Goal: Task Accomplishment & Management: Manage account settings

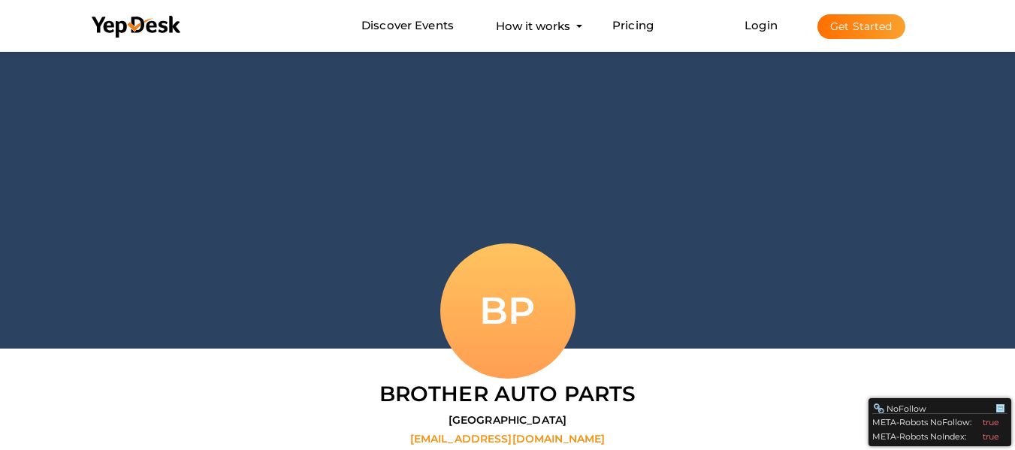
click at [878, 32] on button "Get Started" at bounding box center [861, 26] width 88 height 25
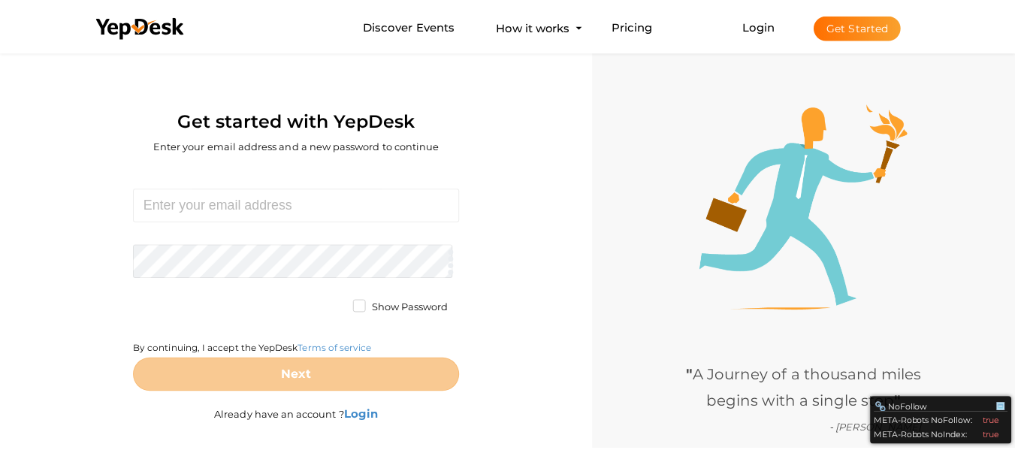
scroll to position [48, 0]
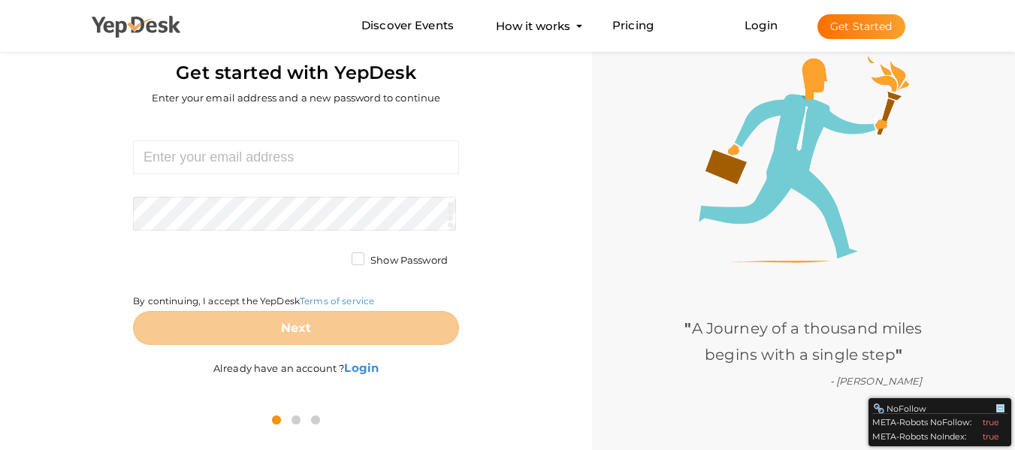
click at [178, 32] on use at bounding box center [136, 27] width 89 height 22
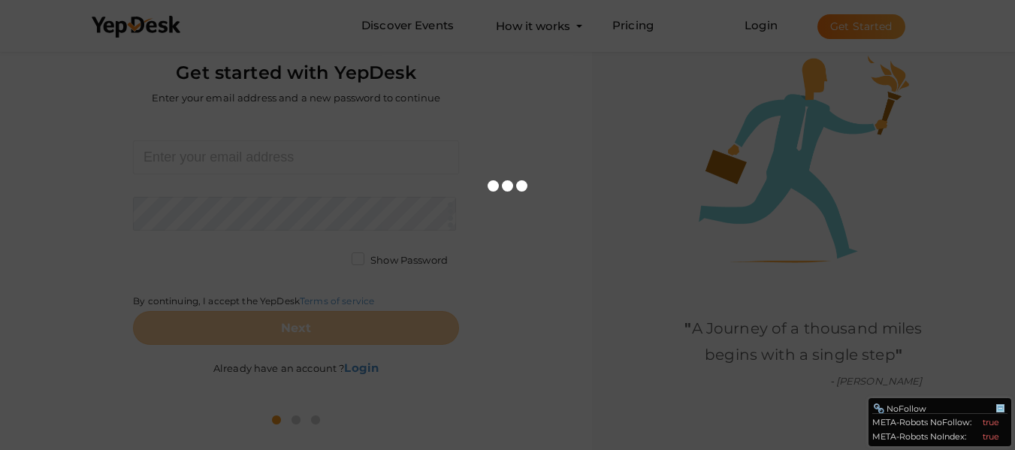
click at [95, 101] on div at bounding box center [507, 225] width 1015 height 450
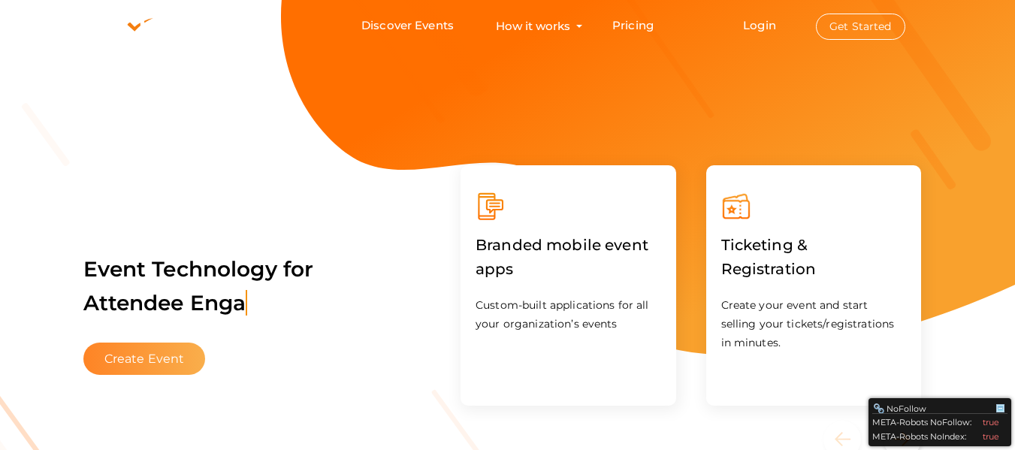
click at [119, 365] on button "Create Event" at bounding box center [144, 359] width 122 height 32
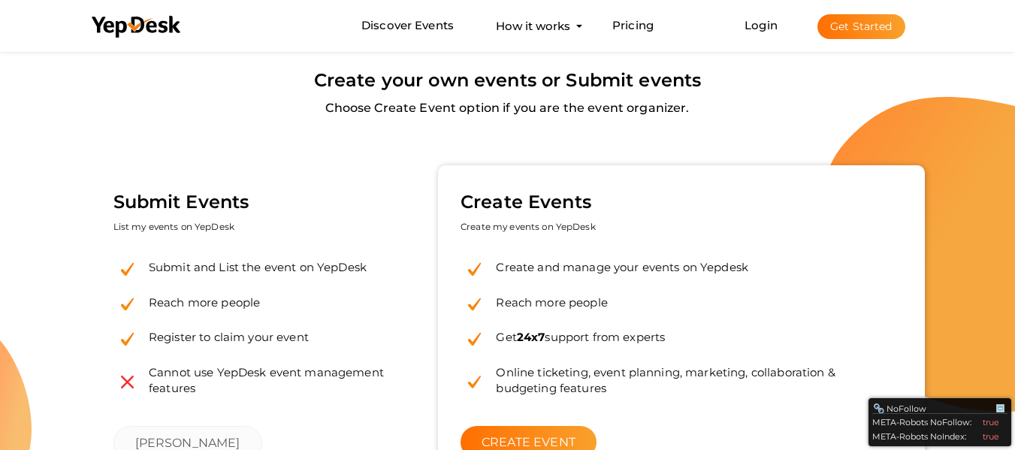
scroll to position [48, 0]
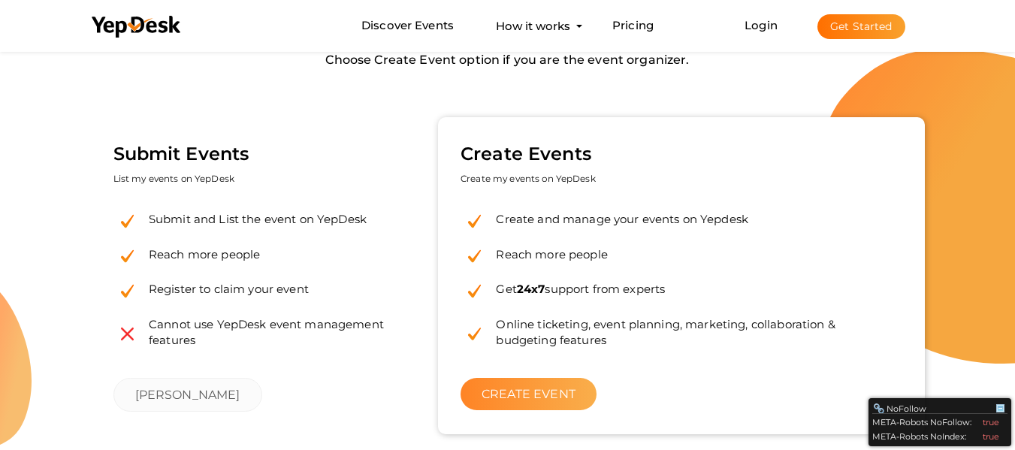
click at [532, 390] on link "CREATE EVENT" at bounding box center [528, 394] width 136 height 32
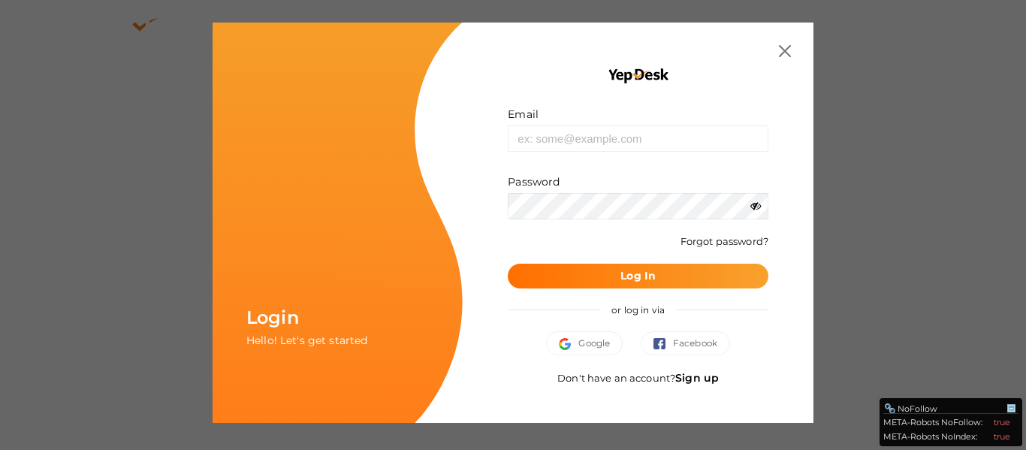
click at [685, 374] on link "Sign up" at bounding box center [697, 378] width 44 height 14
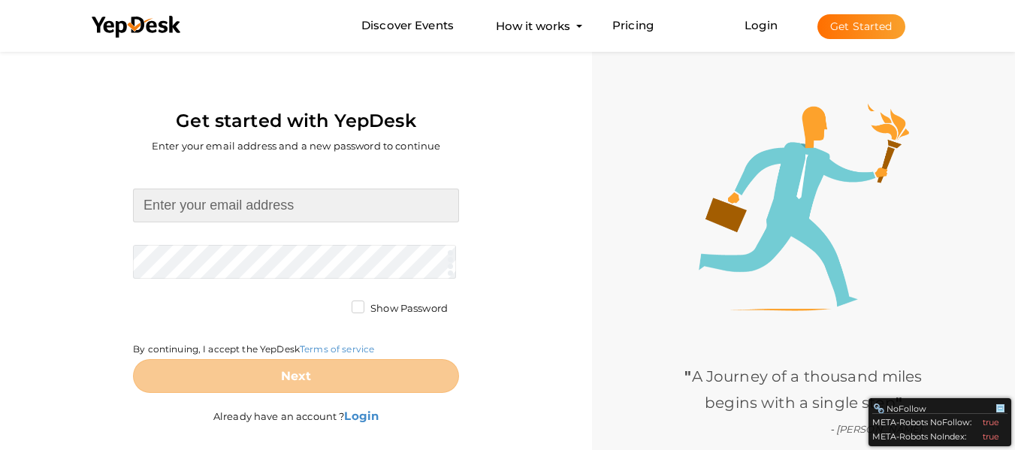
click at [254, 208] on input at bounding box center [296, 206] width 326 height 34
type input "[EMAIL_ADDRESS][DOMAIN_NAME]"
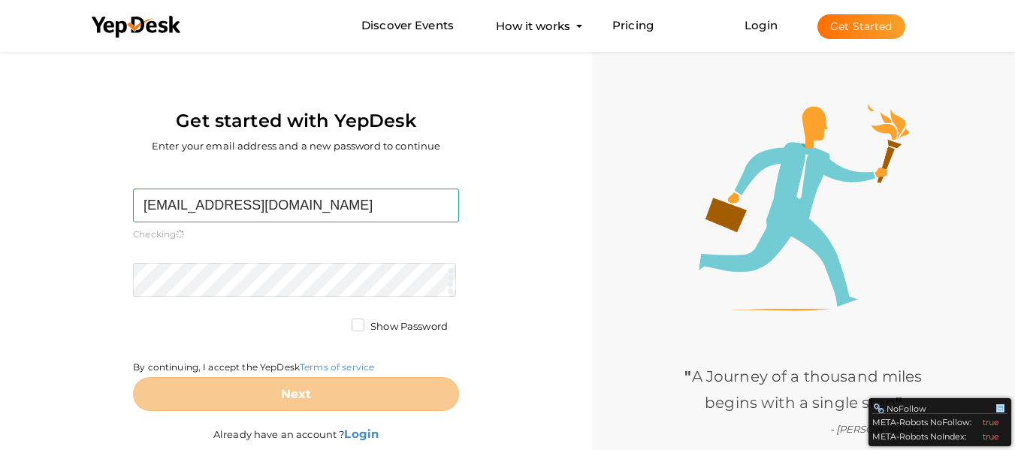
click at [257, 254] on form "[EMAIL_ADDRESS][DOMAIN_NAME] Required. Invalid email. Checking You already have…" at bounding box center [296, 300] width 326 height 222
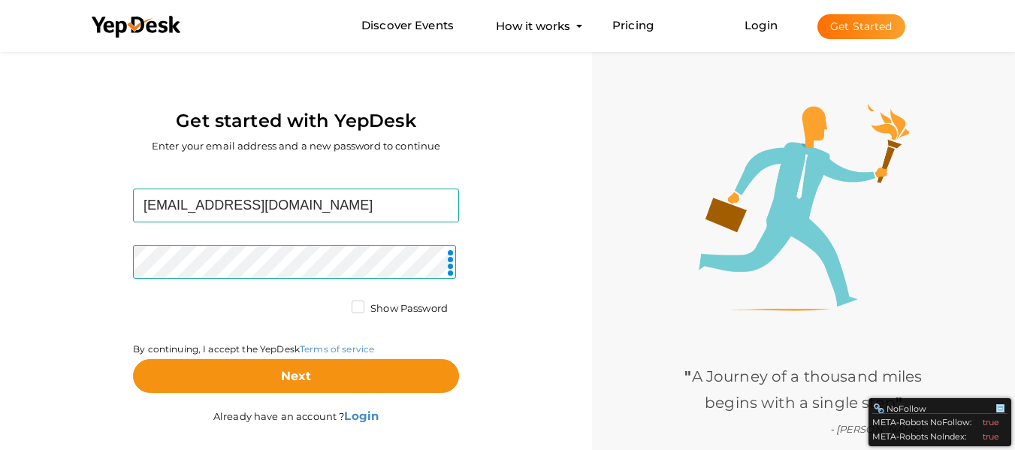
click at [358, 309] on label "Show Password" at bounding box center [400, 308] width 96 height 15
click at [336, 304] on input "Show Password" at bounding box center [336, 304] width 0 height 0
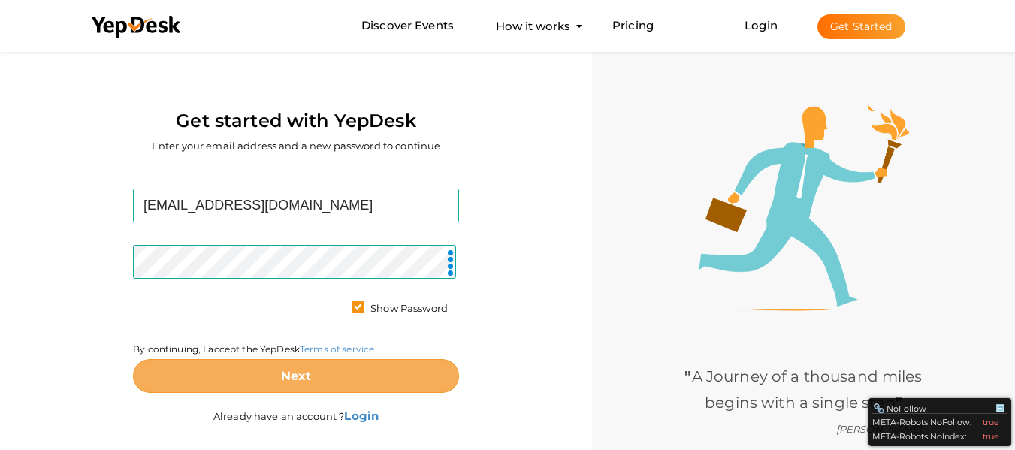
click at [343, 372] on button "Next" at bounding box center [296, 376] width 326 height 34
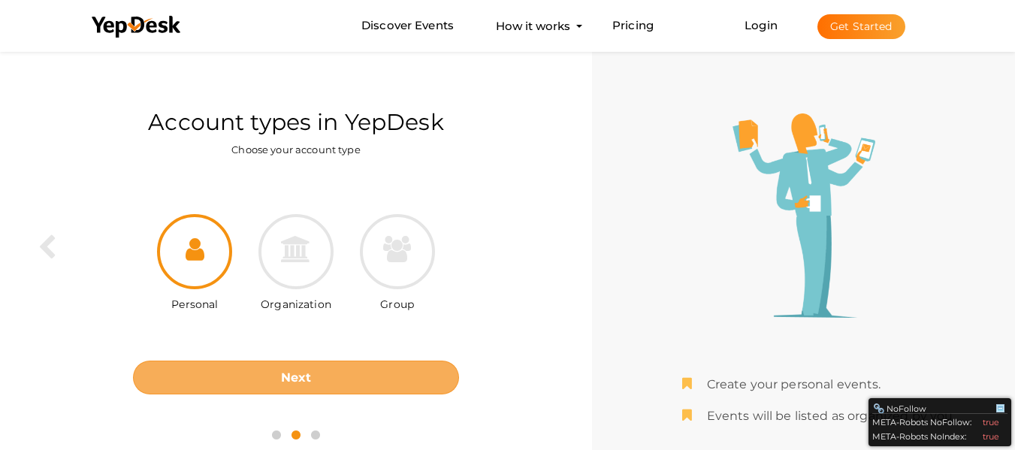
click at [343, 372] on button "Next" at bounding box center [296, 378] width 326 height 34
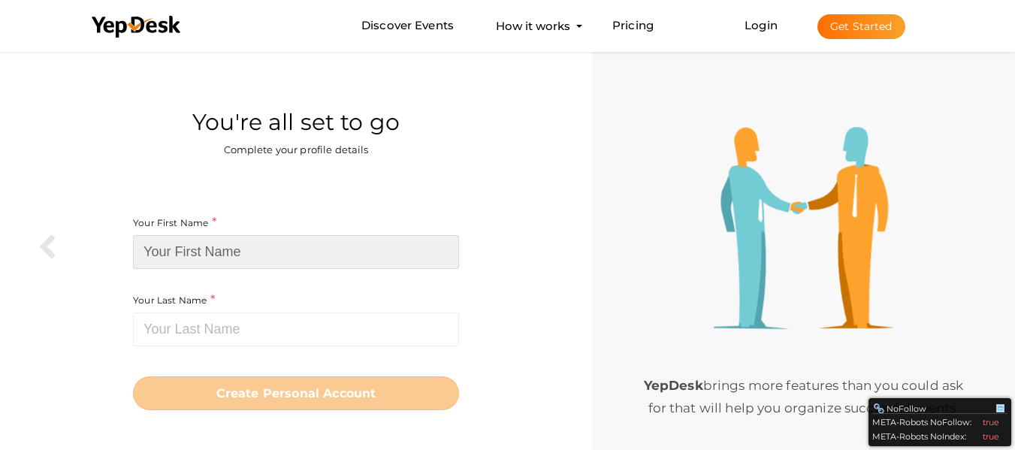
click at [307, 255] on input at bounding box center [296, 252] width 326 height 34
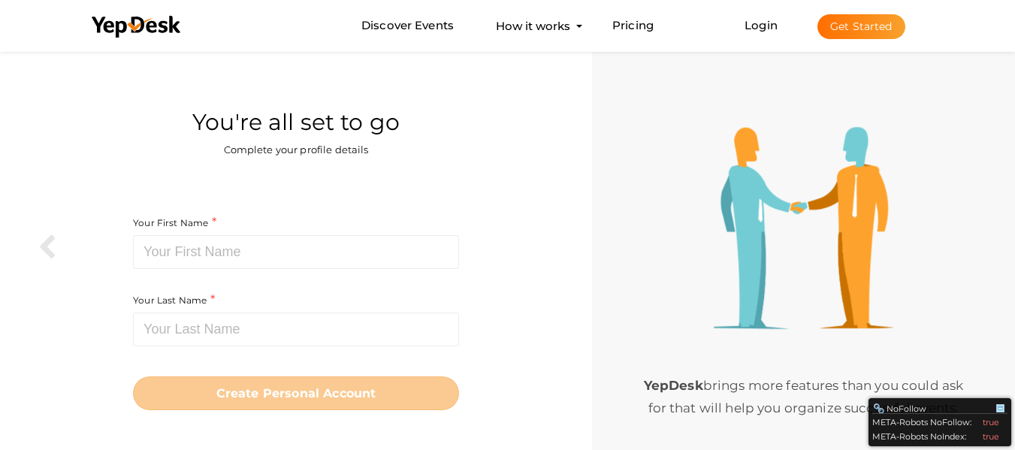
click at [56, 45] on nav "Discover Events How it works Powerful Registration / Ticketing Start selling yo…" at bounding box center [507, 26] width 1015 height 52
click at [51, 32] on nav "Discover Events How it works Powerful Registration / Ticketing Start selling yo…" at bounding box center [507, 26] width 1015 height 52
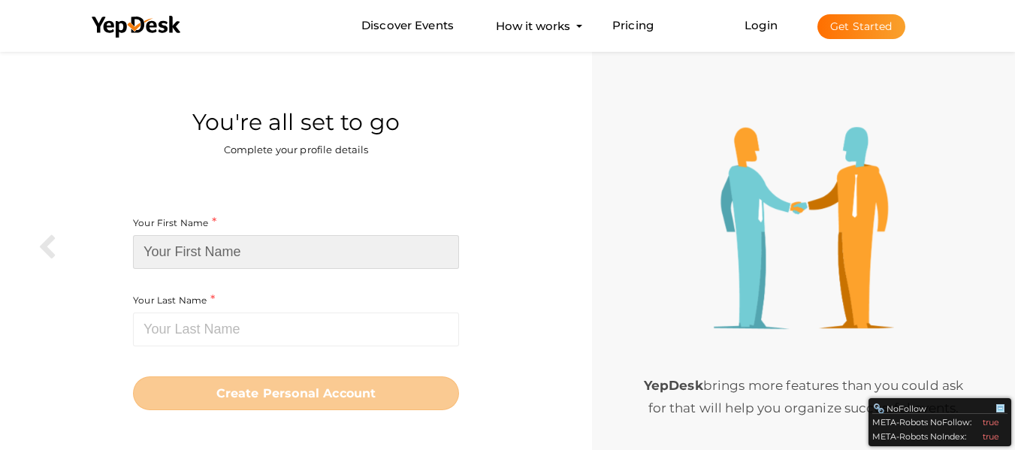
click at [229, 249] on input at bounding box center [296, 252] width 326 height 34
paste input "Packet Empire"
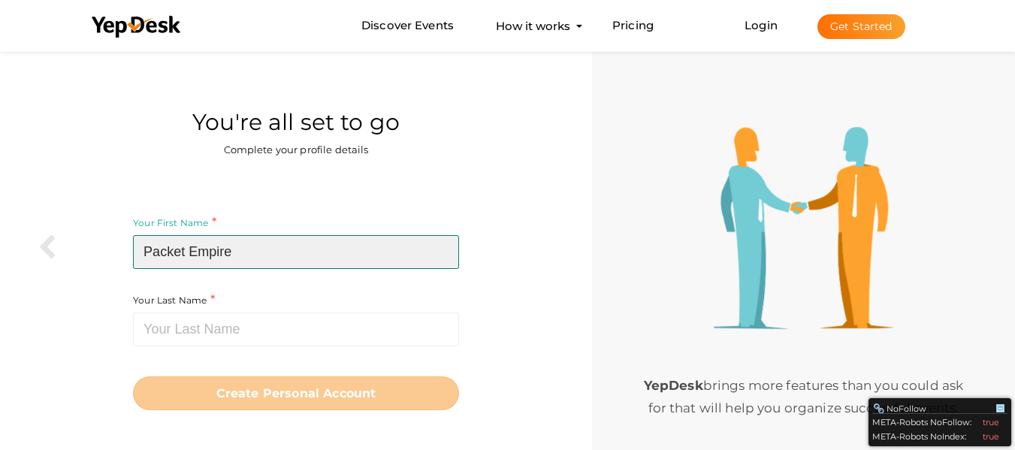
click at [189, 249] on input "Packet Empire" at bounding box center [296, 252] width 326 height 34
drag, startPoint x: 189, startPoint y: 249, endPoint x: 237, endPoint y: 252, distance: 48.2
click at [237, 252] on input "Packet Empire" at bounding box center [296, 252] width 326 height 34
type input "Packet"
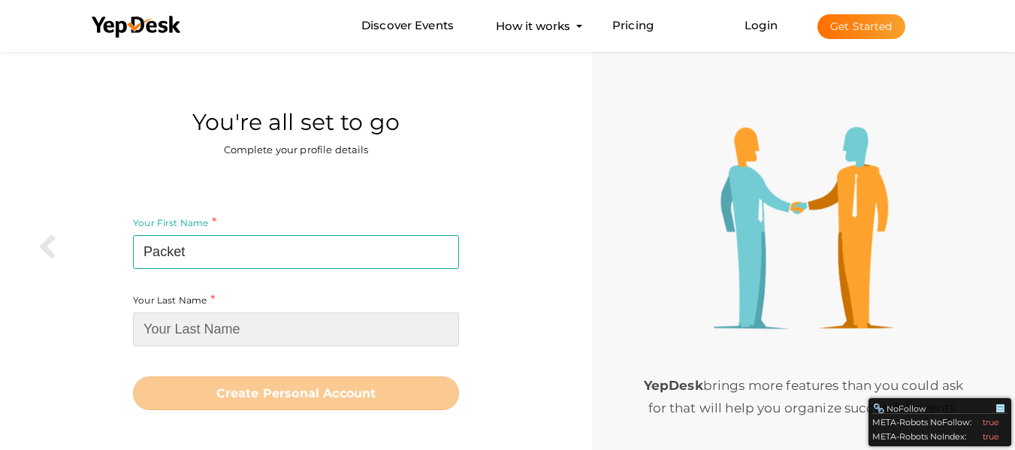
click at [219, 318] on input at bounding box center [296, 329] width 326 height 34
paste input "Empire"
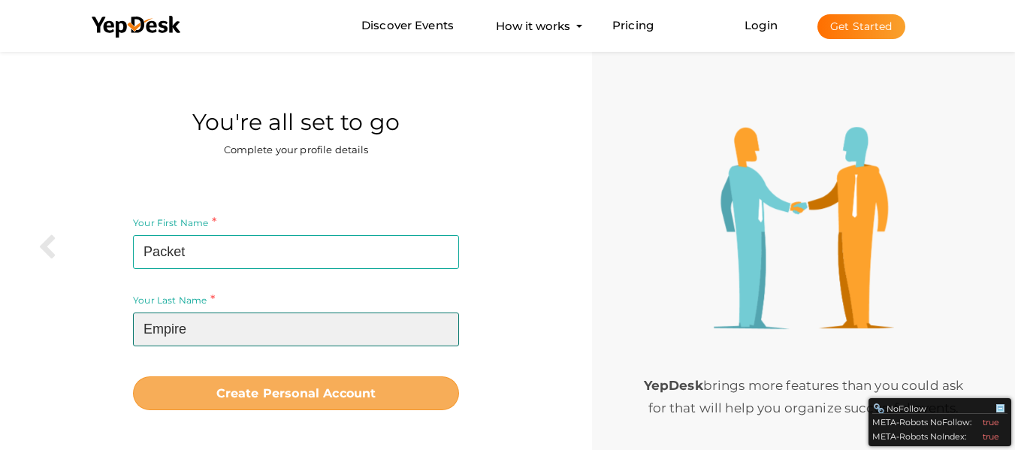
type input "Empire"
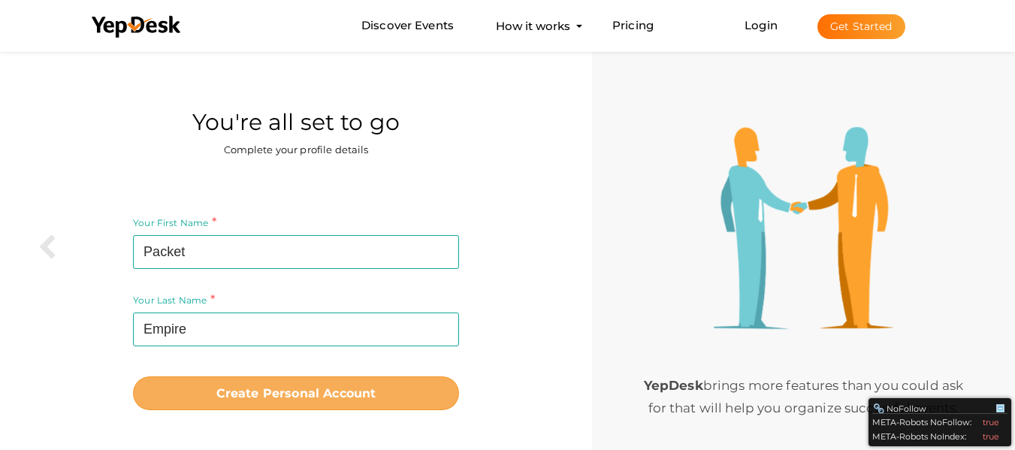
click at [224, 389] on b "Create Personal Account" at bounding box center [296, 393] width 160 height 14
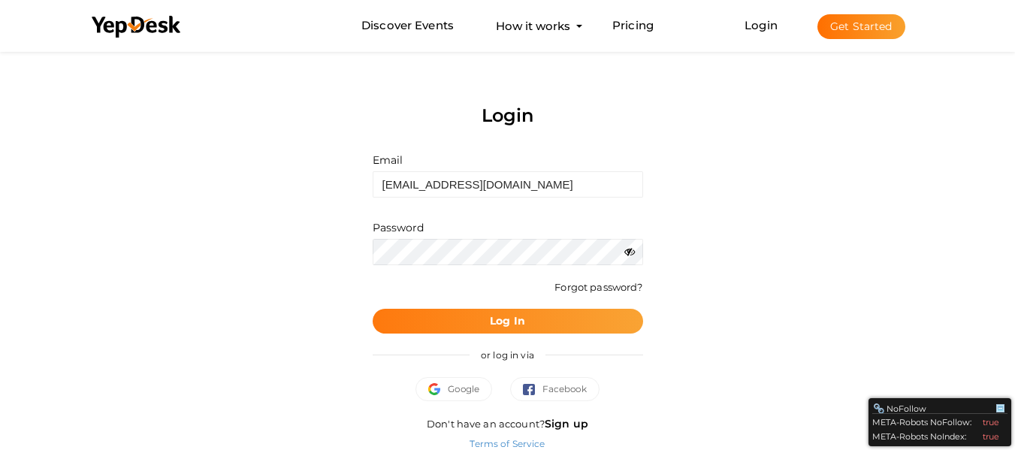
click at [406, 315] on button "Log In" at bounding box center [508, 321] width 270 height 25
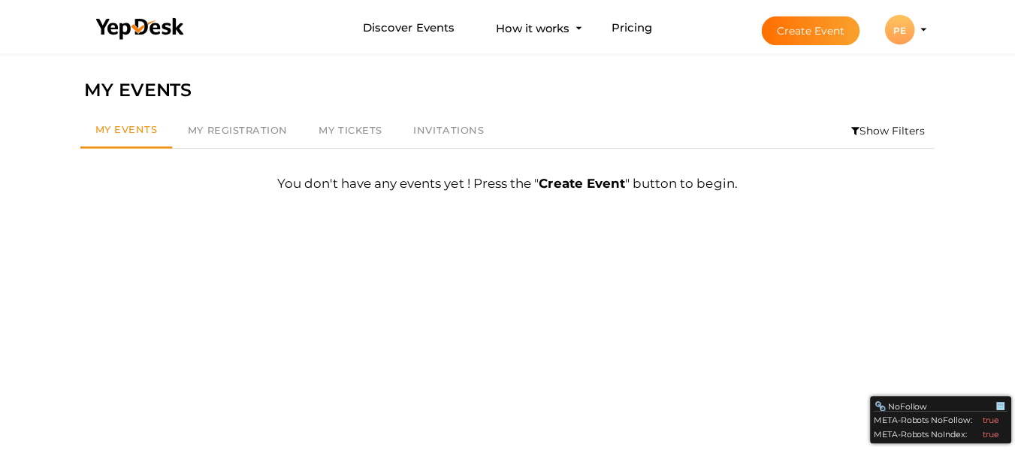
scroll to position [48, 0]
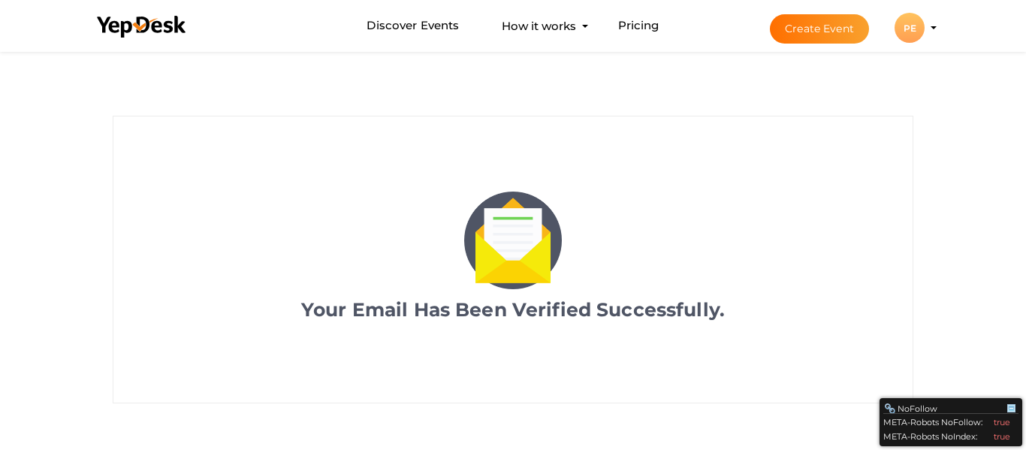
click at [907, 29] on div "PE" at bounding box center [910, 28] width 30 height 30
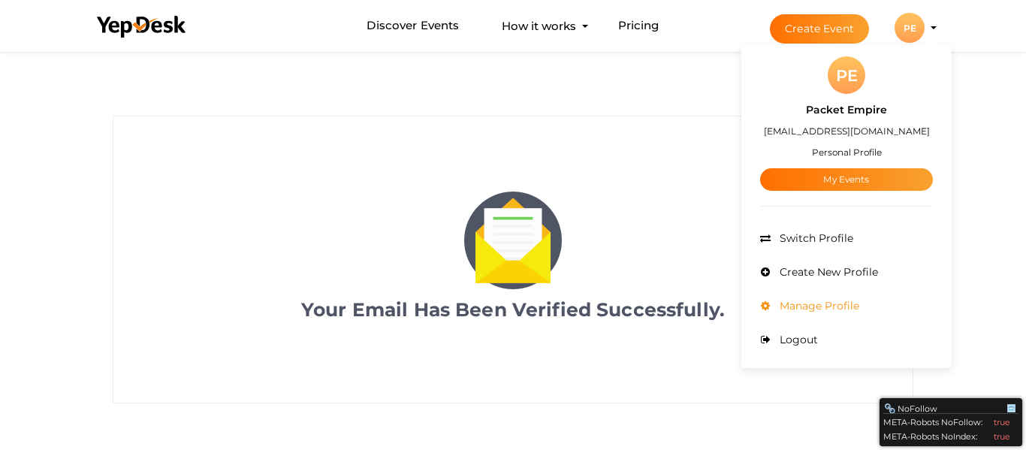
click at [828, 303] on span "Manage Profile" at bounding box center [817, 306] width 83 height 14
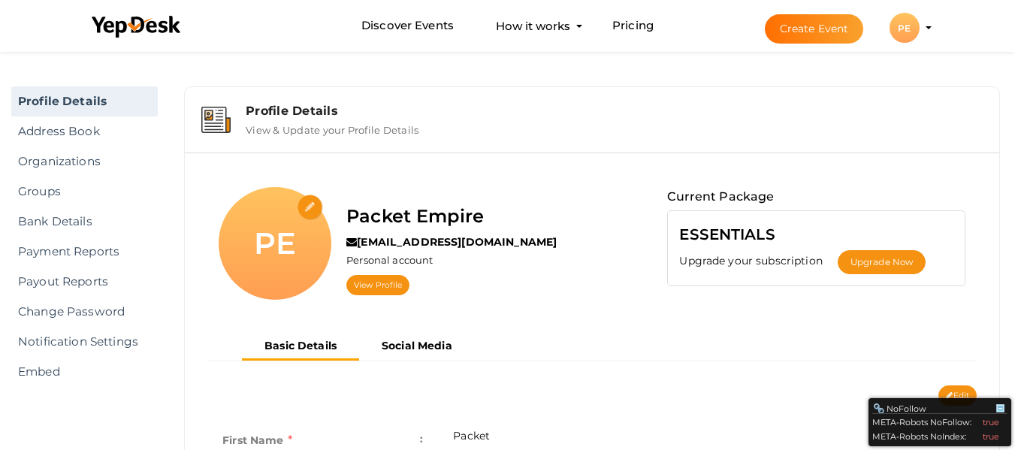
click at [306, 202] on input "file" at bounding box center [310, 208] width 26 height 26
type input "C:\fakepath\packetempire.png"
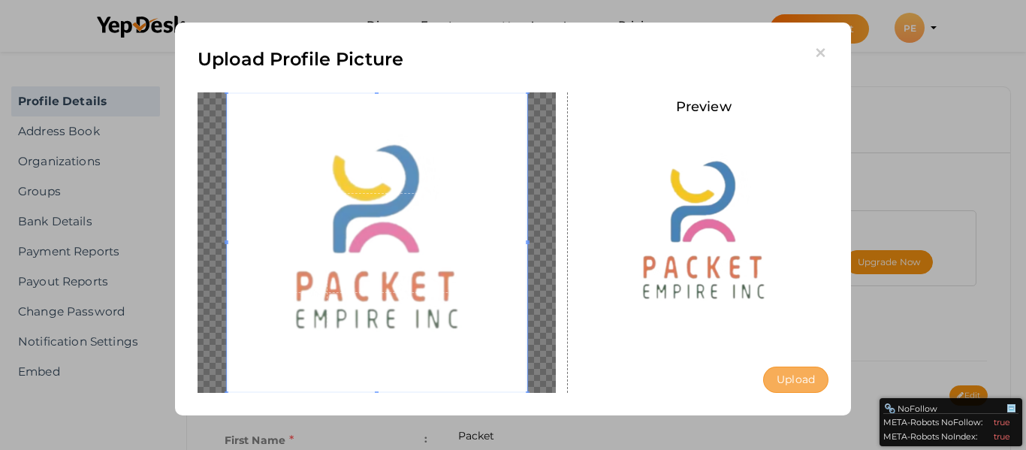
click at [796, 379] on button "Upload" at bounding box center [795, 380] width 65 height 26
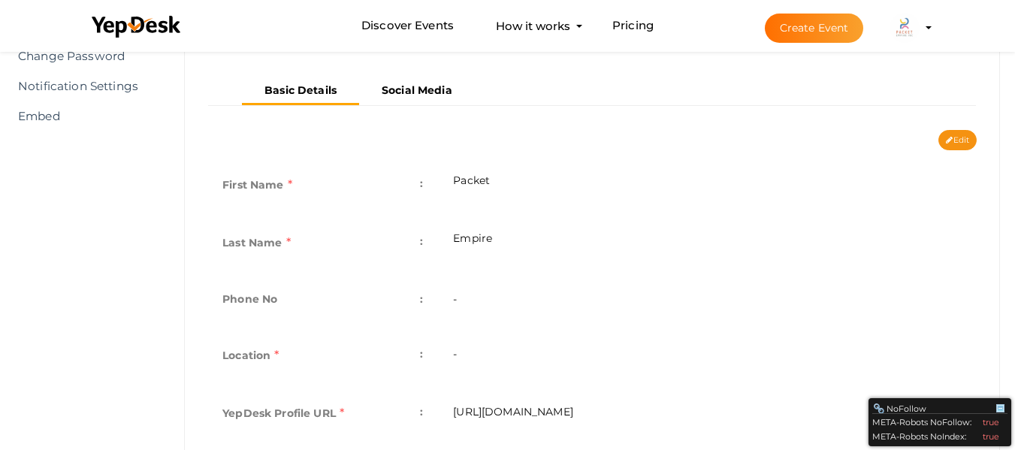
scroll to position [277, 0]
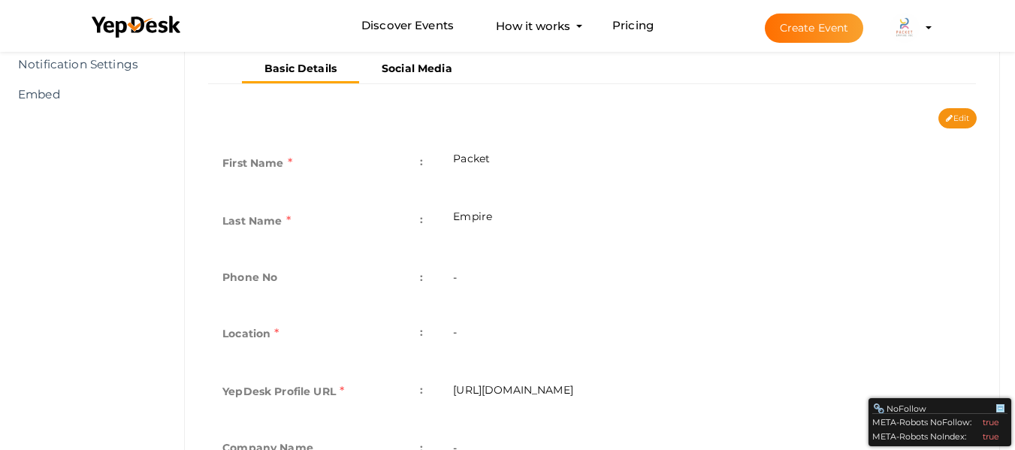
click at [485, 287] on td "-" at bounding box center [707, 279] width 539 height 55
click at [506, 282] on td "-" at bounding box center [707, 279] width 539 height 55
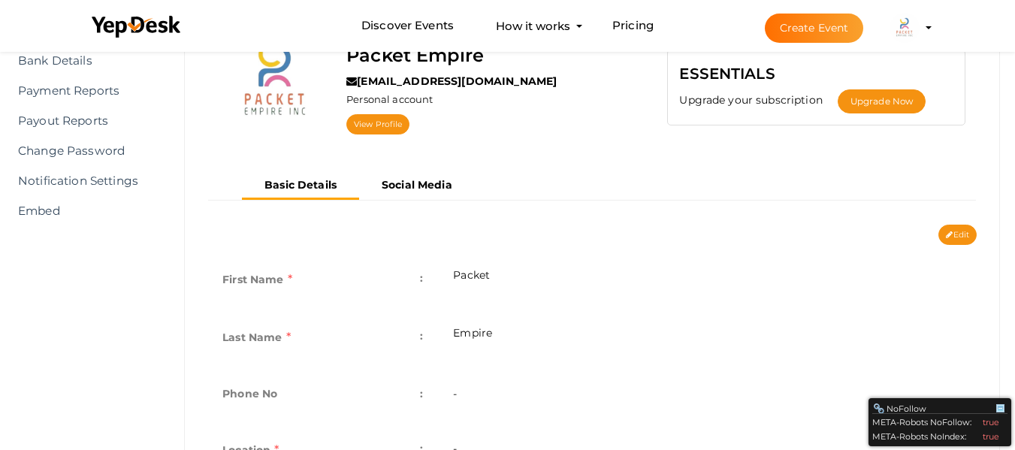
scroll to position [160, 0]
click at [960, 233] on button "Edit" at bounding box center [957, 235] width 38 height 20
type input "Packet"
type input "Empire"
type input "packet-empire"
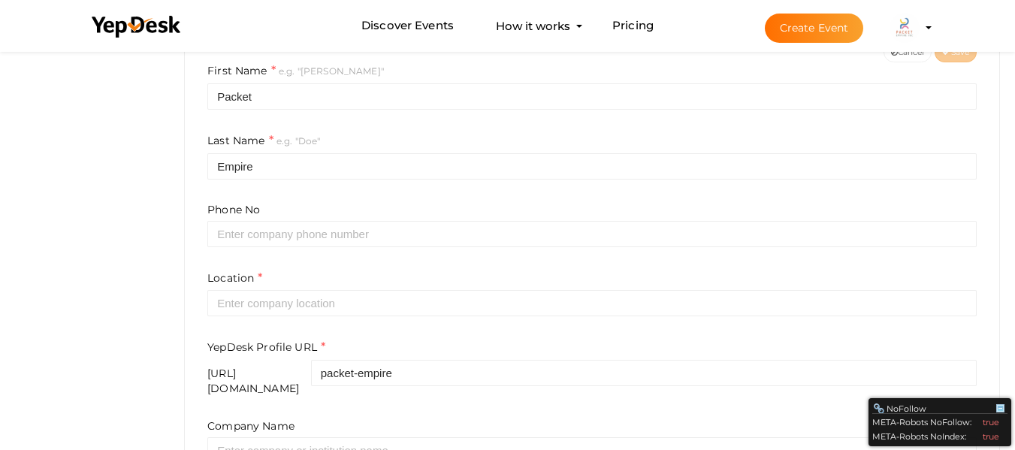
scroll to position [344, 0]
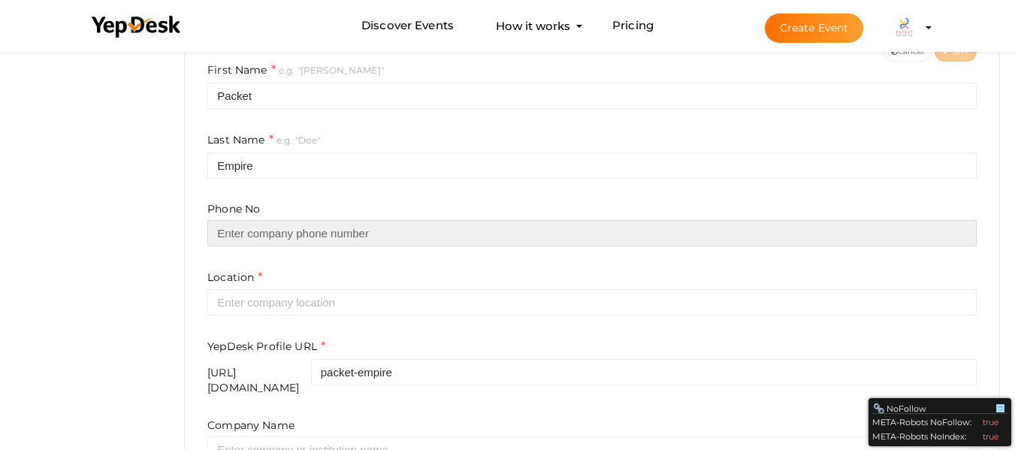
click at [357, 239] on input "text" at bounding box center [591, 233] width 769 height 26
type input "12135225314"
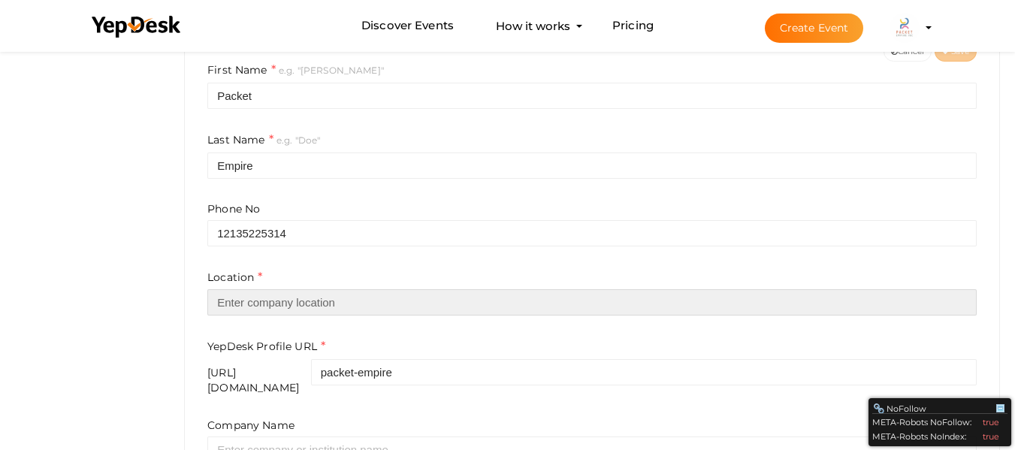
type input "[GEOGRAPHIC_DATA]"
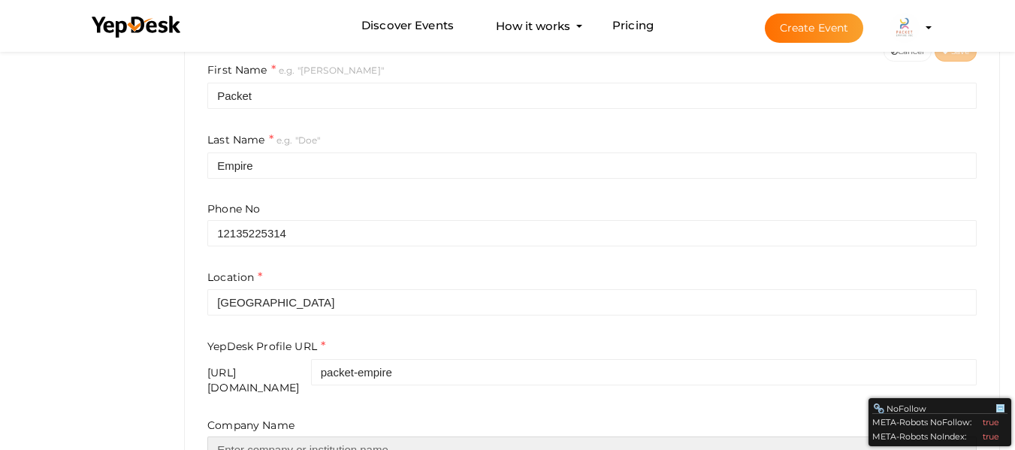
type input "Packet Empire Inc"
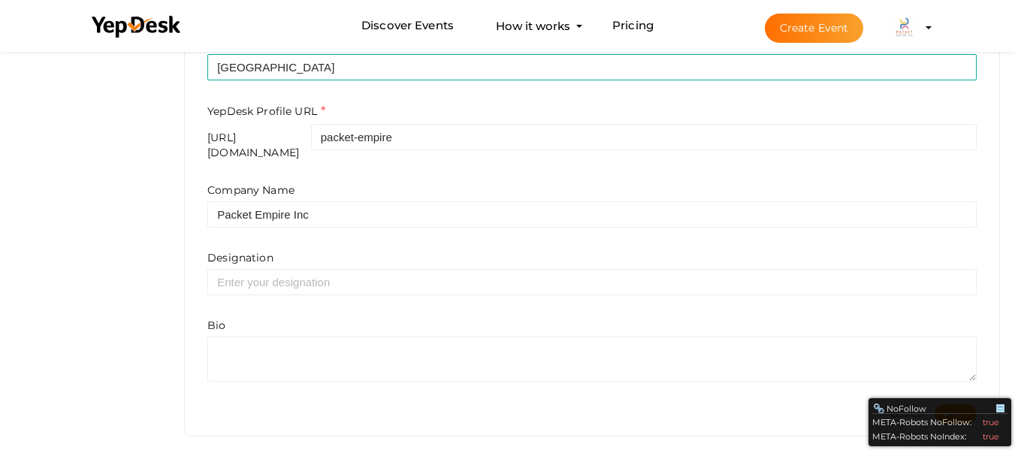
scroll to position [580, 0]
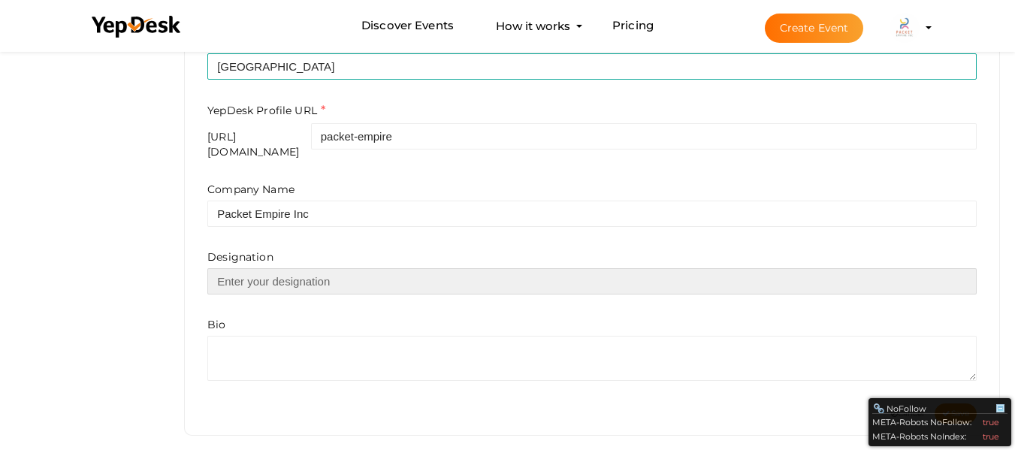
click at [311, 274] on input "text" at bounding box center [591, 281] width 769 height 26
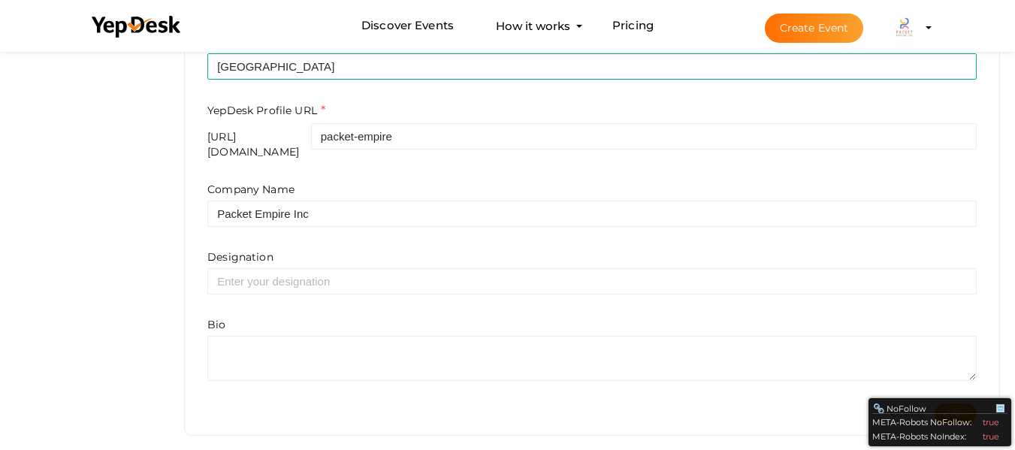
scroll to position [586, 0]
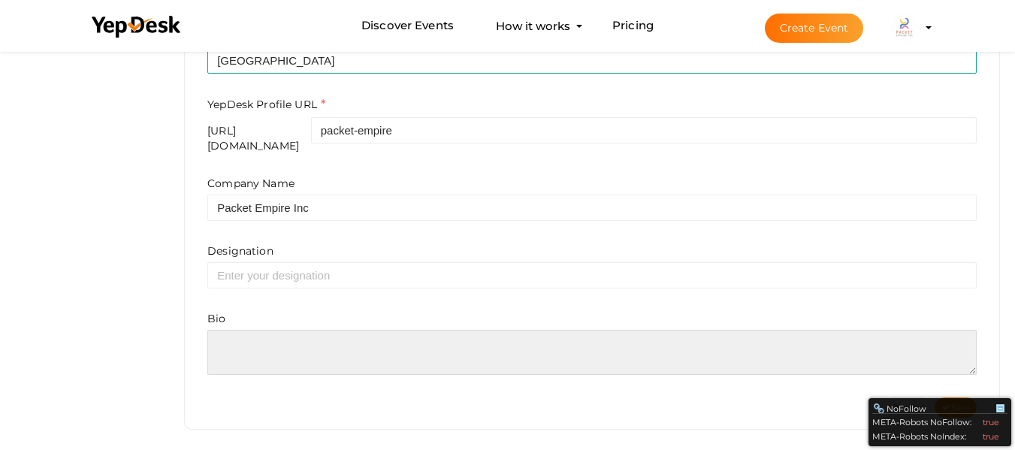
click at [292, 360] on textarea at bounding box center [591, 352] width 769 height 45
paste textarea "Get high-quality 200 ml beakers designed for accurate measurement and easy pour…"
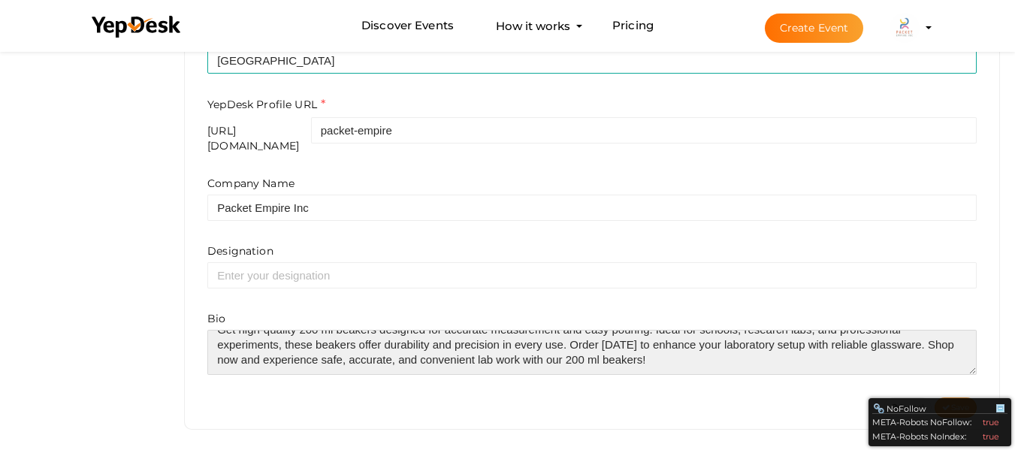
type textarea "Get high-quality 200 ml beakers designed for accurate measurement and easy pour…"
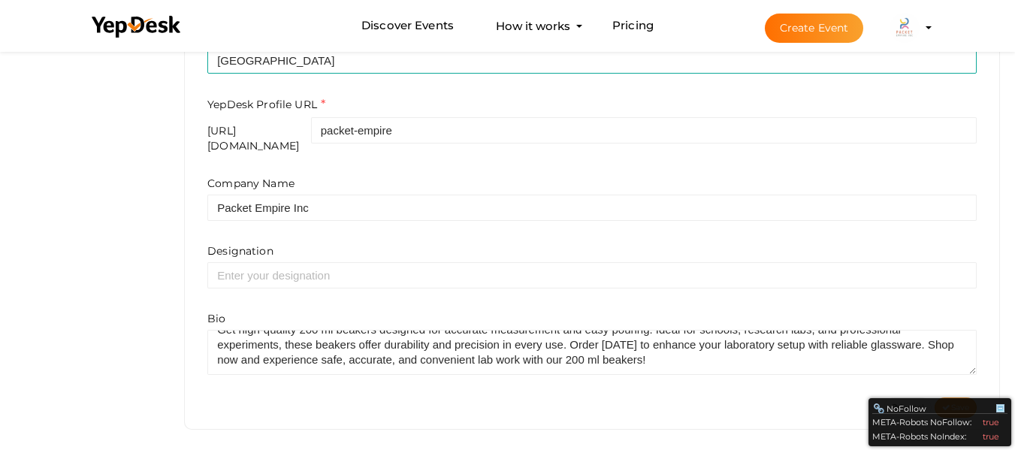
click at [958, 403] on span "Save" at bounding box center [955, 408] width 27 height 10
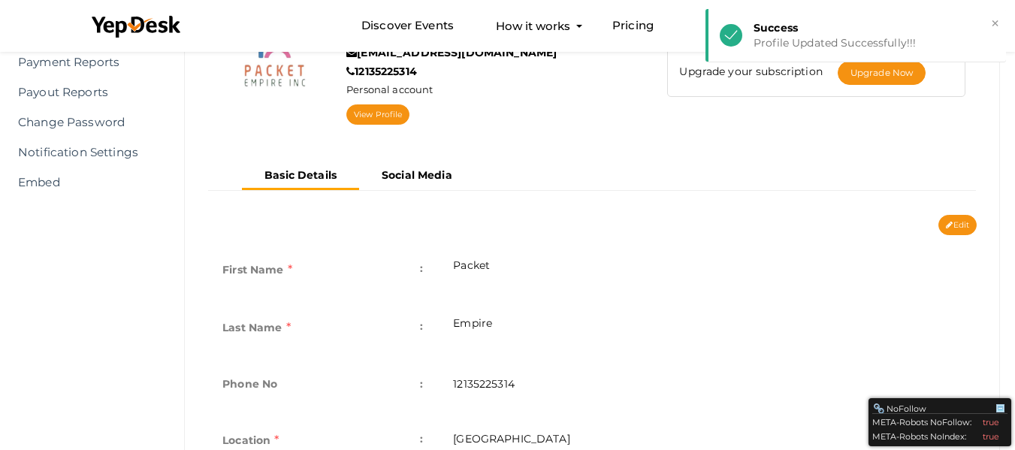
scroll to position [187, 0]
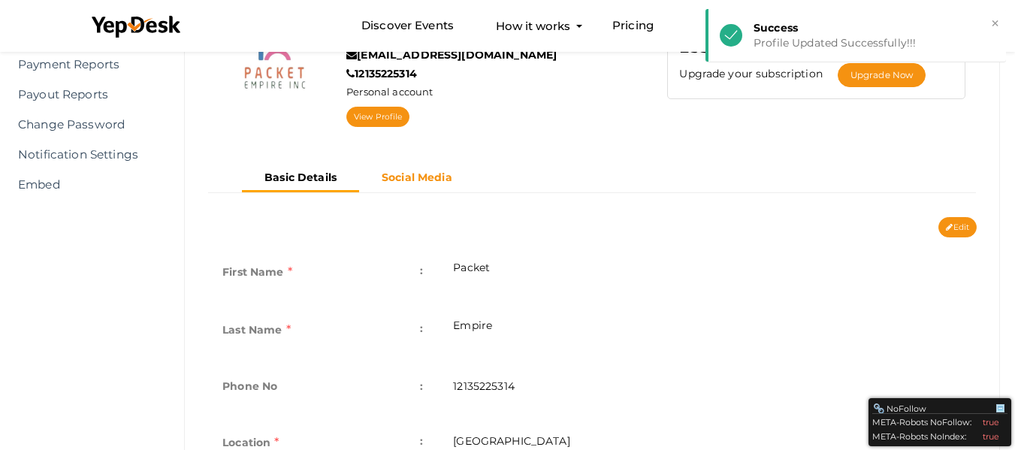
click at [433, 167] on button "Social Media" at bounding box center [417, 177] width 116 height 25
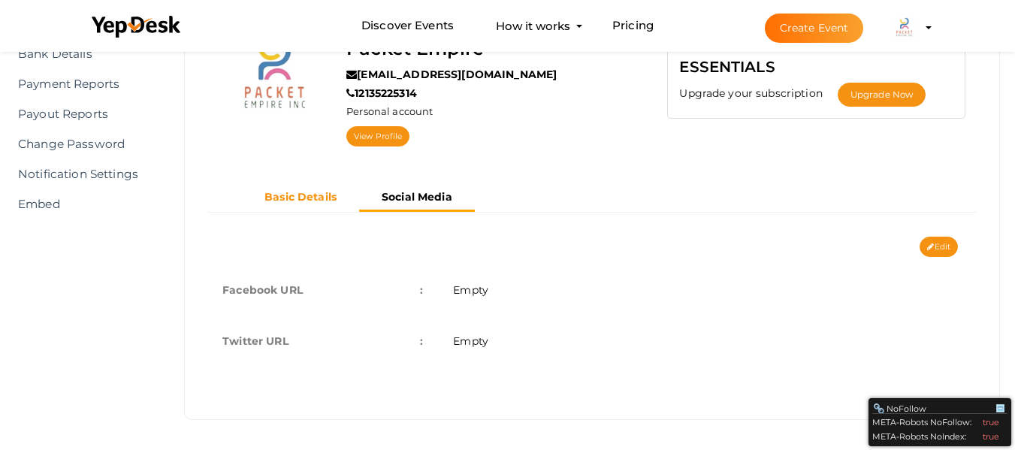
click at [299, 190] on b "Basic Details" at bounding box center [300, 197] width 72 height 14
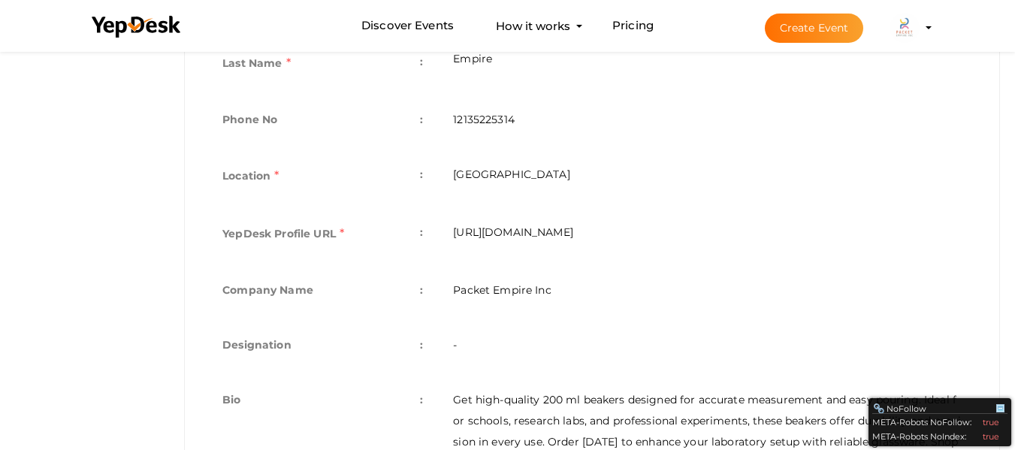
scroll to position [297, 0]
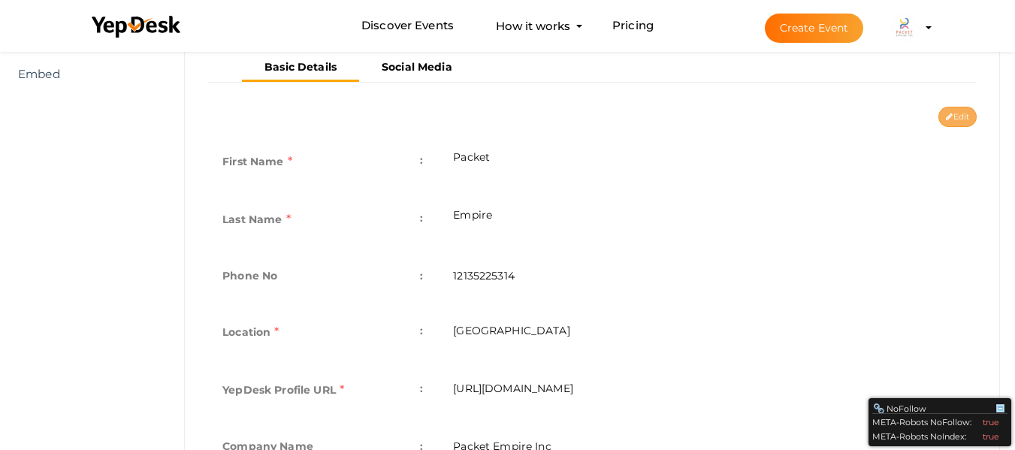
click at [950, 114] on icon at bounding box center [949, 117] width 7 height 8
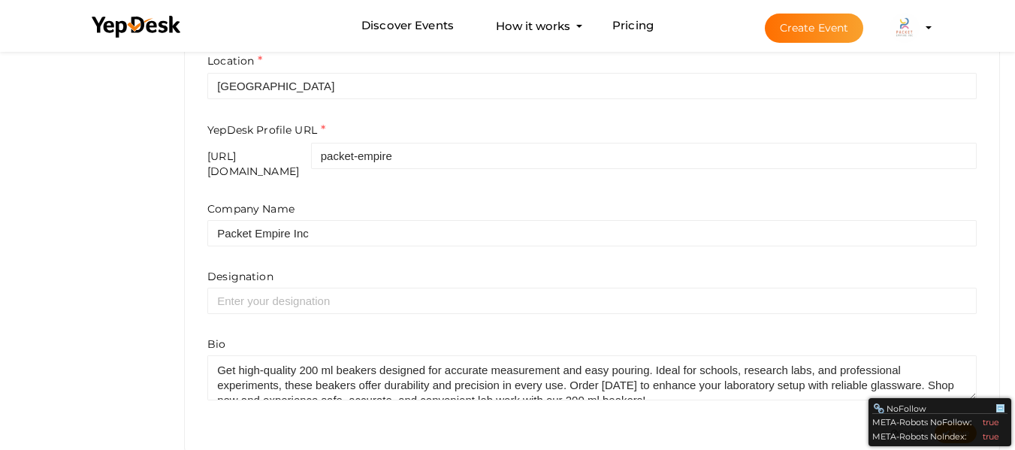
scroll to position [605, 0]
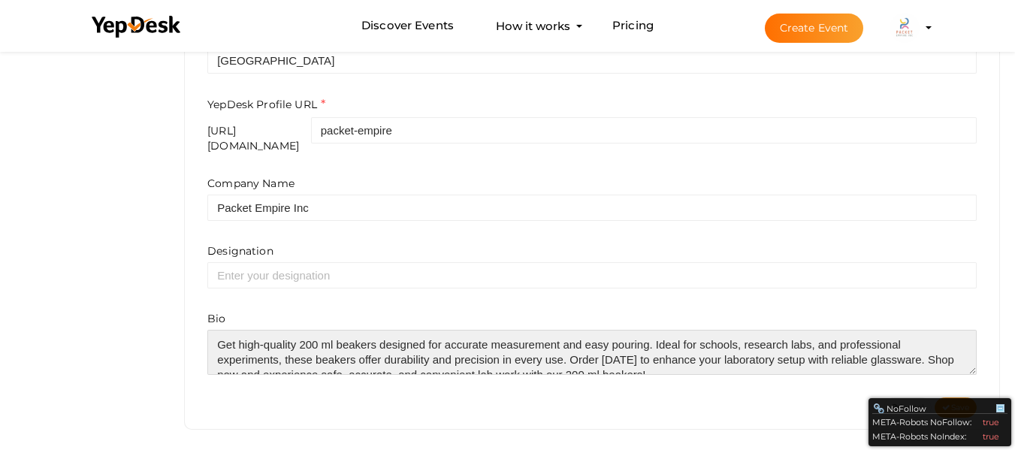
drag, startPoint x: 297, startPoint y: 336, endPoint x: 320, endPoint y: 337, distance: 22.5
click at [320, 337] on textarea at bounding box center [591, 352] width 769 height 45
drag, startPoint x: 300, startPoint y: 336, endPoint x: 378, endPoint y: 333, distance: 78.1
click at [378, 333] on textarea at bounding box center [591, 352] width 769 height 45
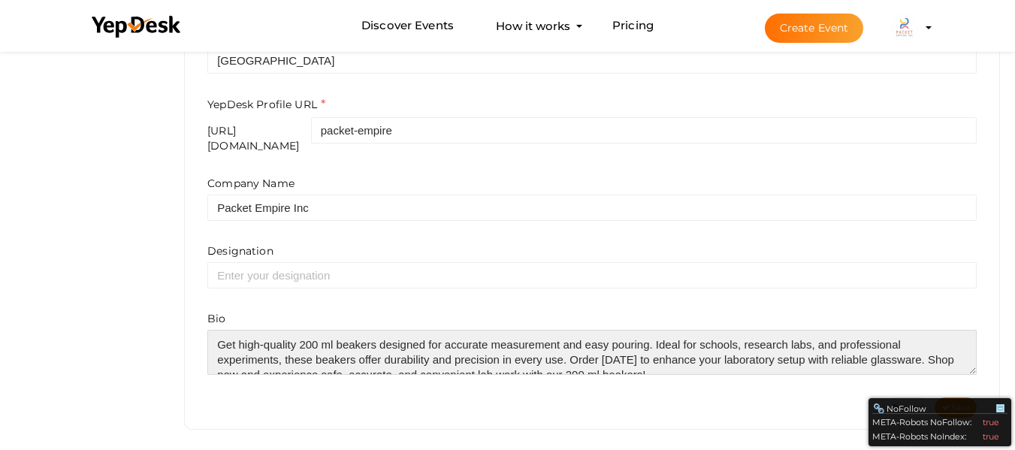
paste textarea "<a href="https://www.packetempire.com/product-category/jars">200 ml beakers</a>"
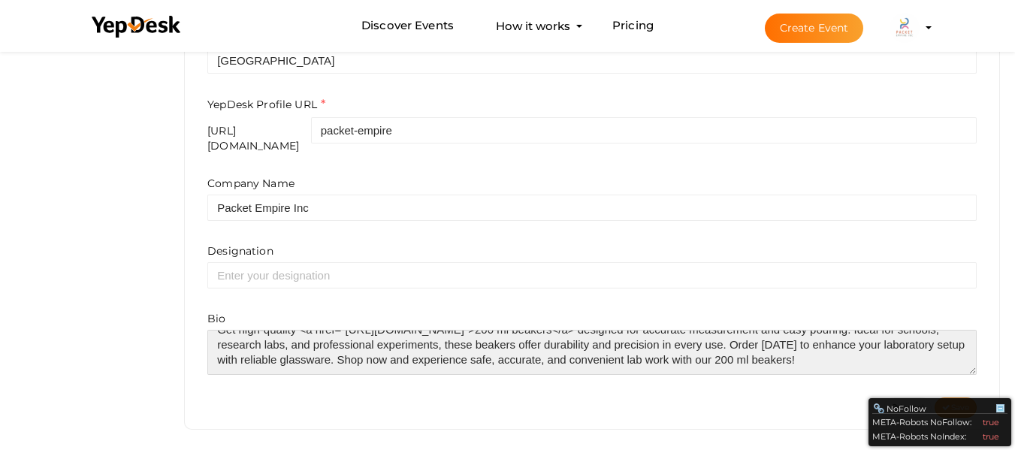
type textarea "Get high-quality <a href="https://www.packetempire.com/product-category/jars">2…"
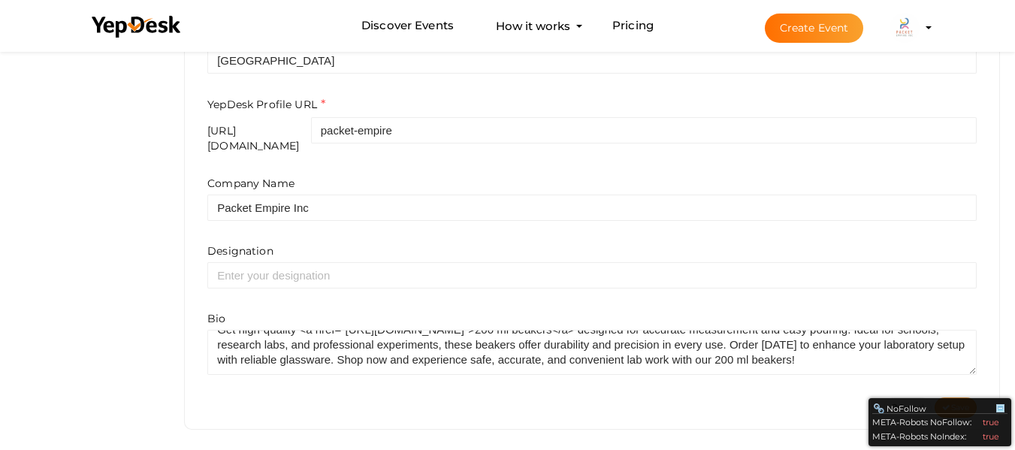
click at [954, 397] on button "Save" at bounding box center [955, 407] width 42 height 20
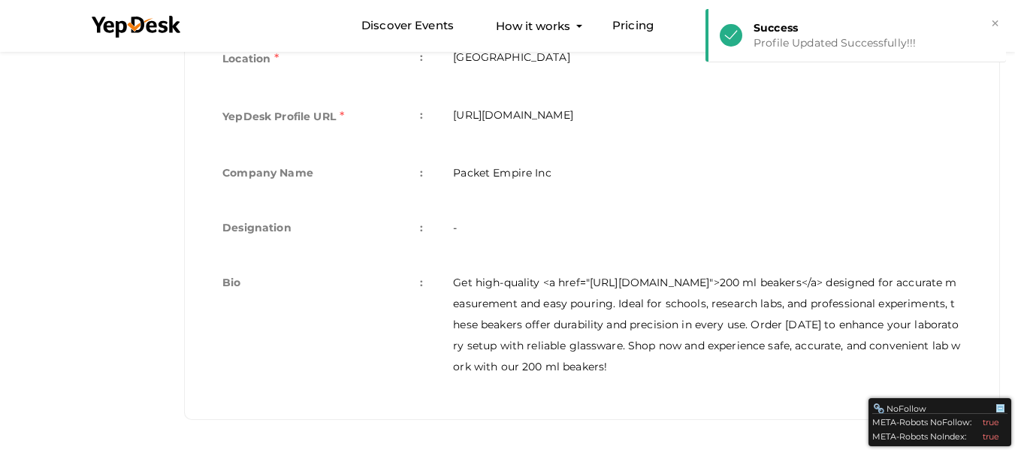
scroll to position [0, 0]
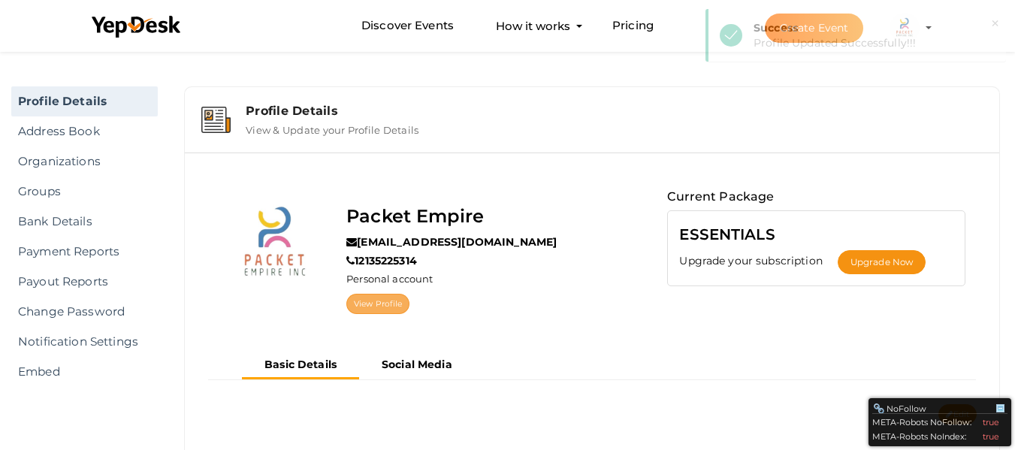
click at [401, 301] on link "View Profile" at bounding box center [377, 304] width 63 height 20
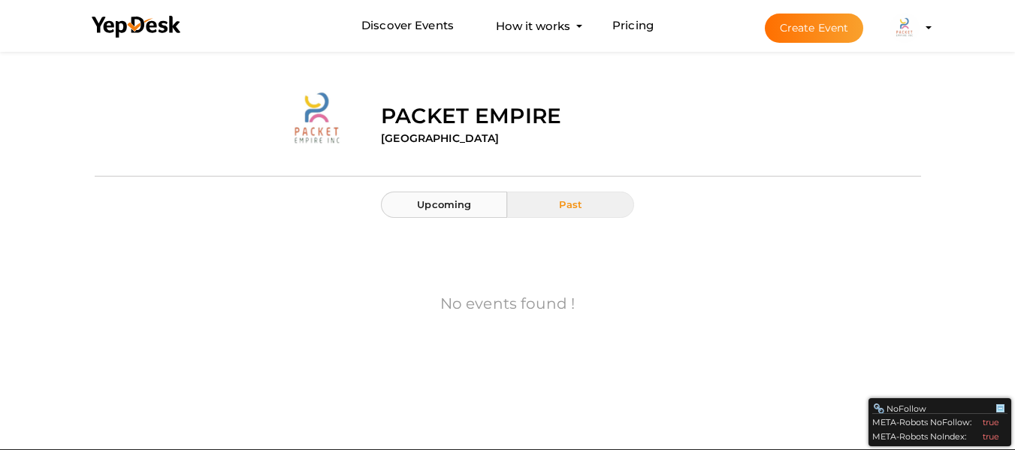
click at [430, 206] on span "Upcoming" at bounding box center [444, 204] width 54 height 12
click at [923, 26] on button "Packet Empire [EMAIL_ADDRESS][DOMAIN_NAME] Personal Profile My Events Admin Swi…" at bounding box center [904, 28] width 39 height 32
click at [908, 35] on img at bounding box center [904, 28] width 30 height 30
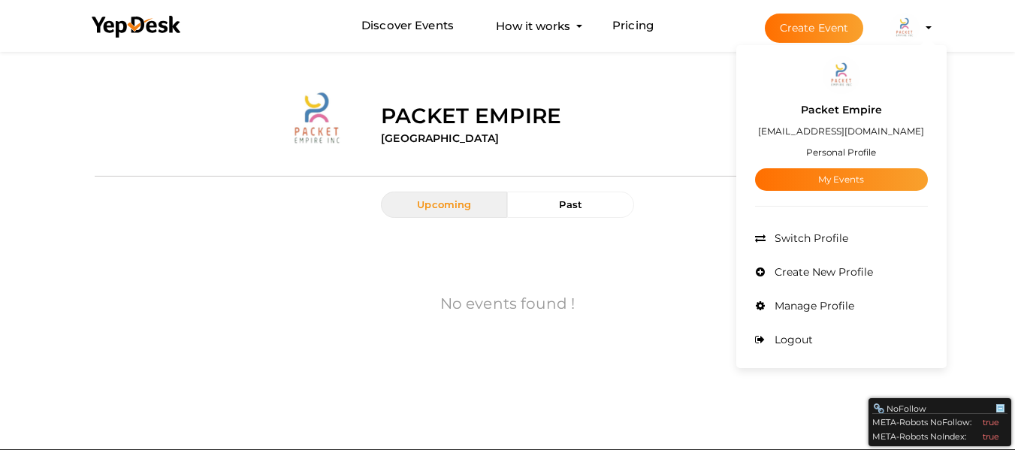
click at [838, 155] on small "Personal Profile" at bounding box center [841, 151] width 70 height 11
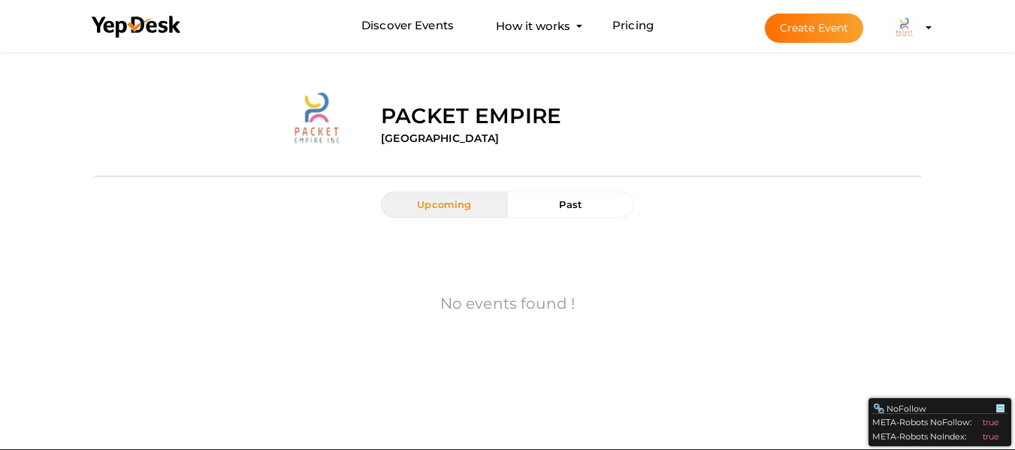
click at [913, 32] on img at bounding box center [904, 28] width 30 height 30
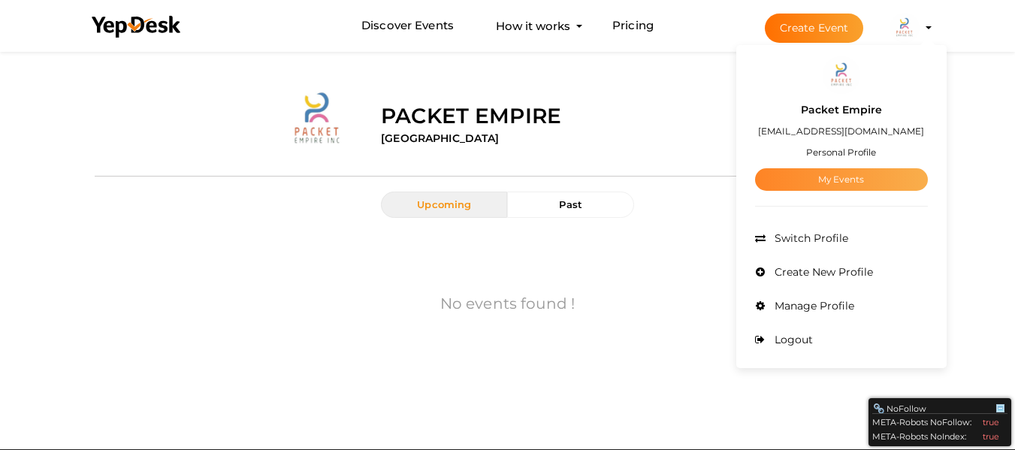
click at [829, 175] on link "My Events" at bounding box center [841, 179] width 173 height 23
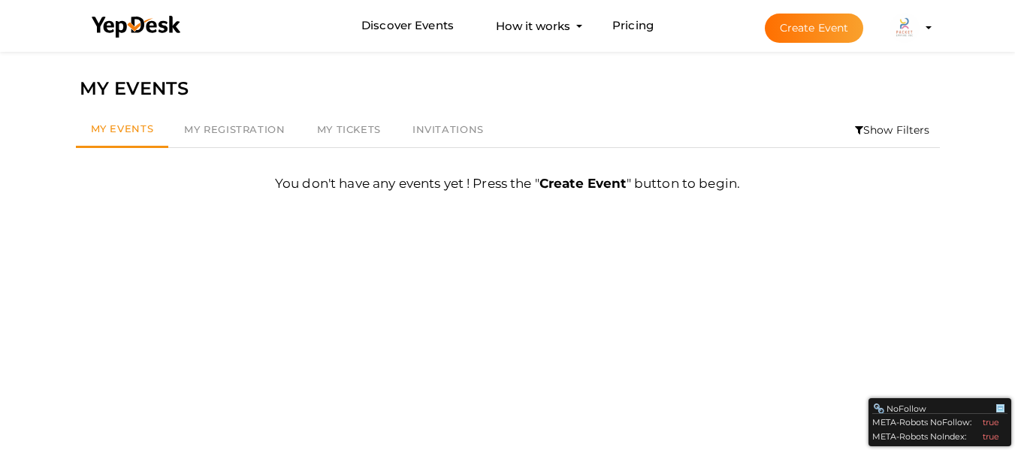
click at [903, 32] on img at bounding box center [904, 28] width 30 height 30
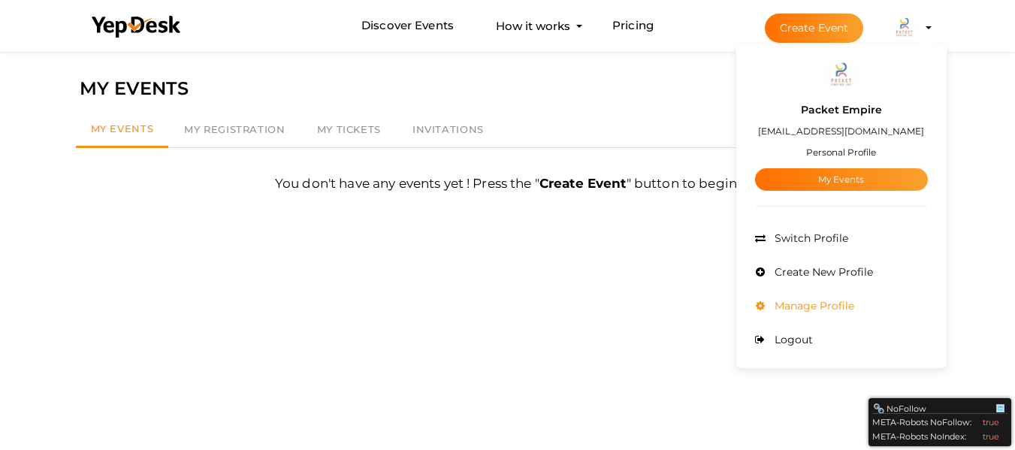
click at [797, 309] on span "Manage Profile" at bounding box center [812, 306] width 83 height 14
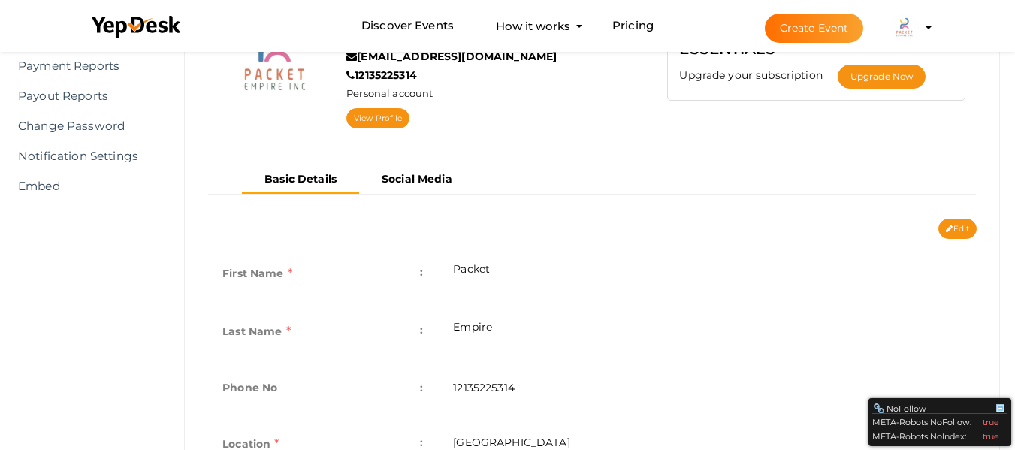
scroll to position [186, 0]
click at [378, 123] on link "View Profile" at bounding box center [377, 117] width 63 height 20
